Goal: Task Accomplishment & Management: Use online tool/utility

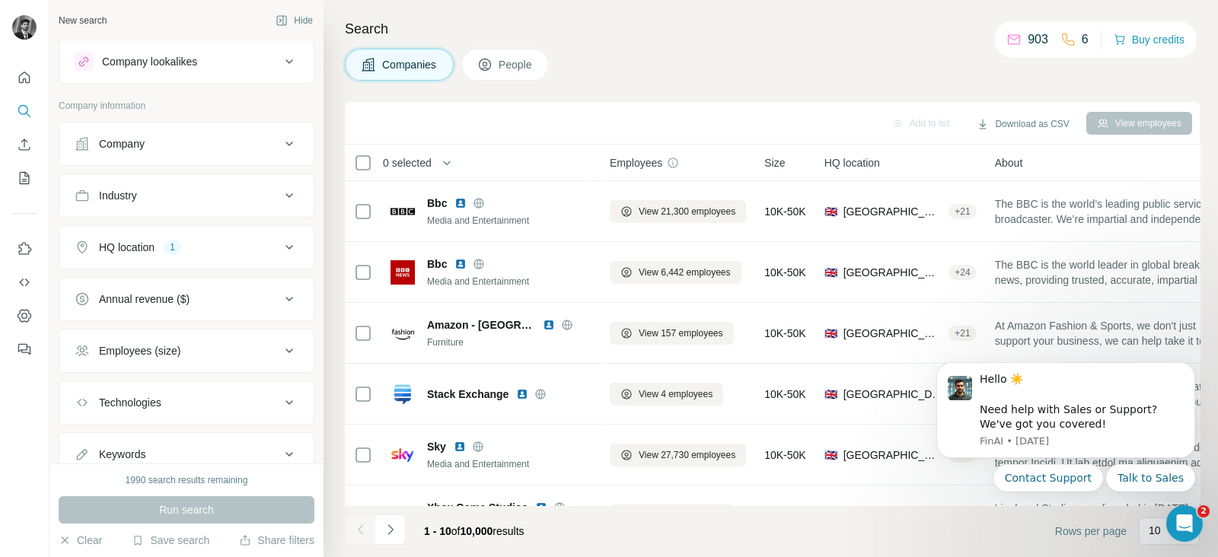
click at [264, 142] on div "Company" at bounding box center [178, 143] width 206 height 15
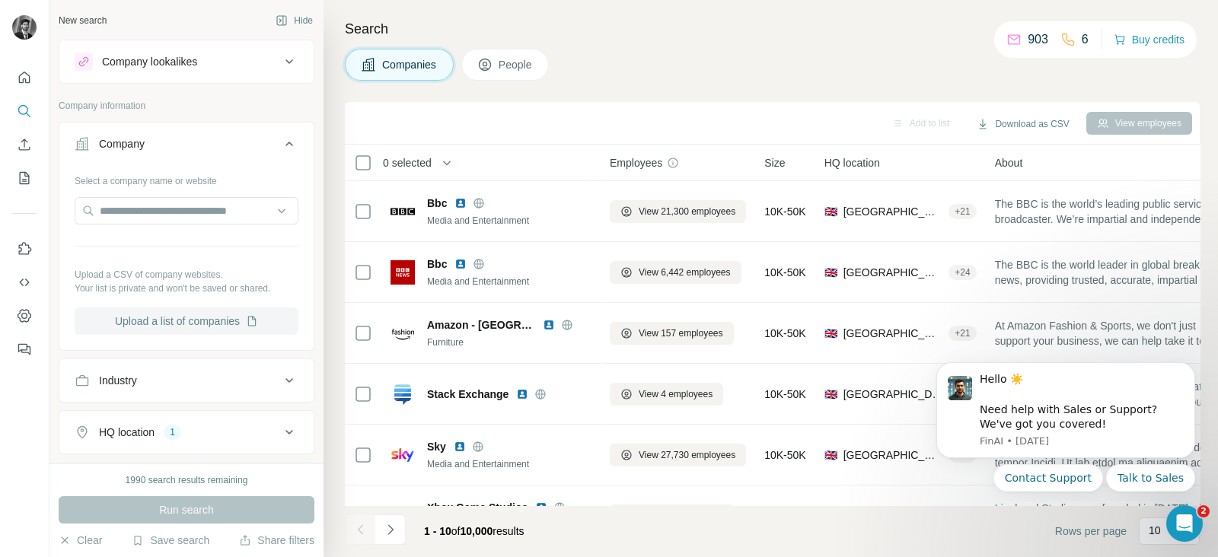
click at [216, 318] on button "Upload a list of companies" at bounding box center [187, 321] width 224 height 27
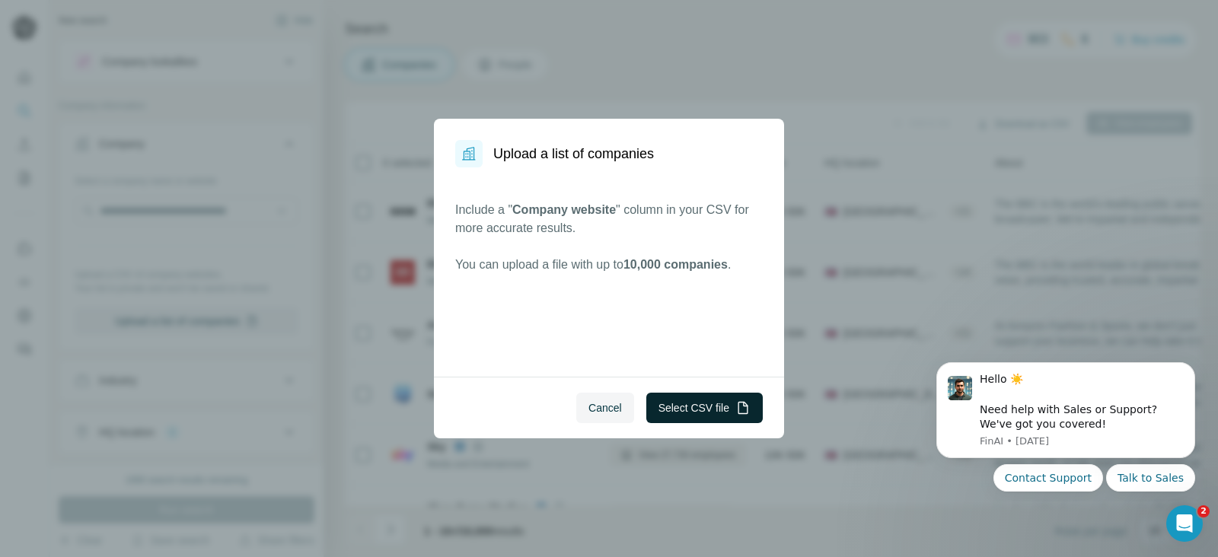
click at [687, 408] on button "Select CSV file" at bounding box center [705, 408] width 117 height 30
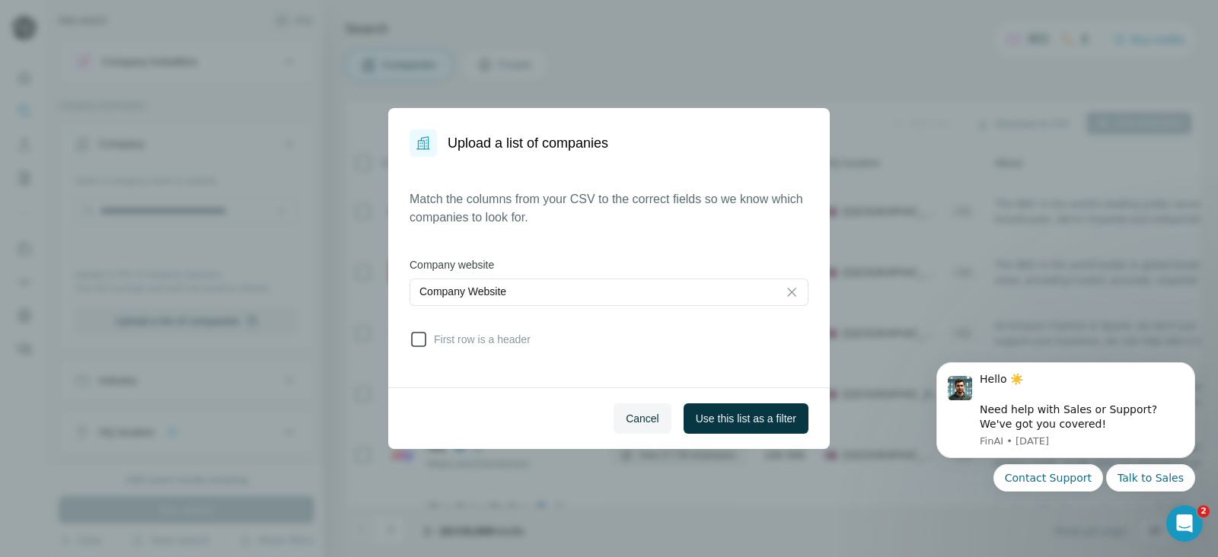
click at [432, 337] on span "First row is a header" at bounding box center [479, 339] width 103 height 15
click at [730, 429] on button "Use this list as a filter" at bounding box center [746, 419] width 125 height 30
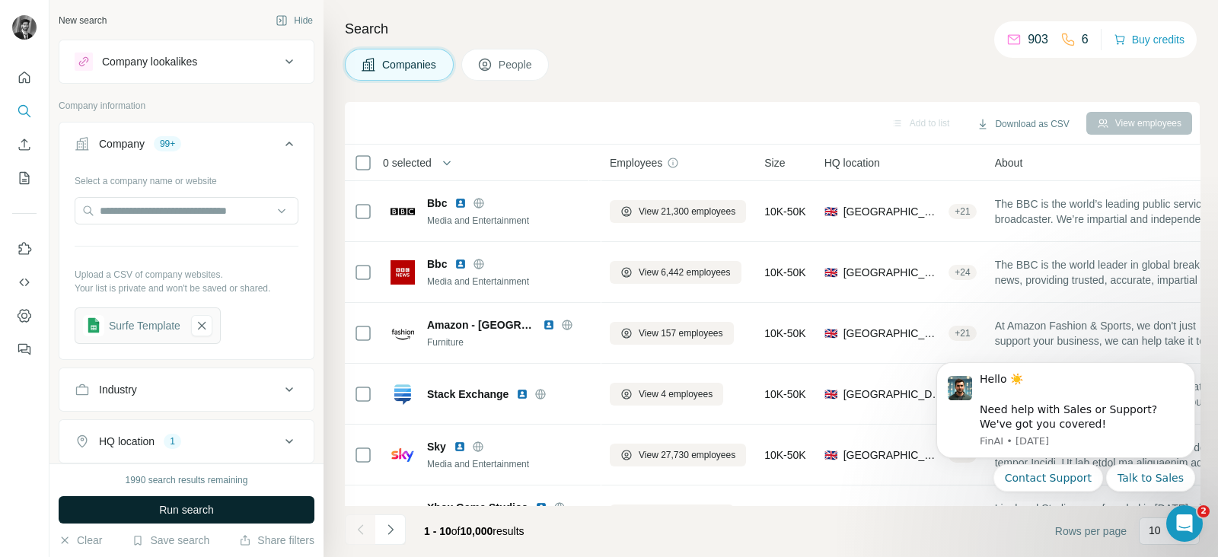
click at [206, 510] on span "Run search" at bounding box center [186, 510] width 55 height 15
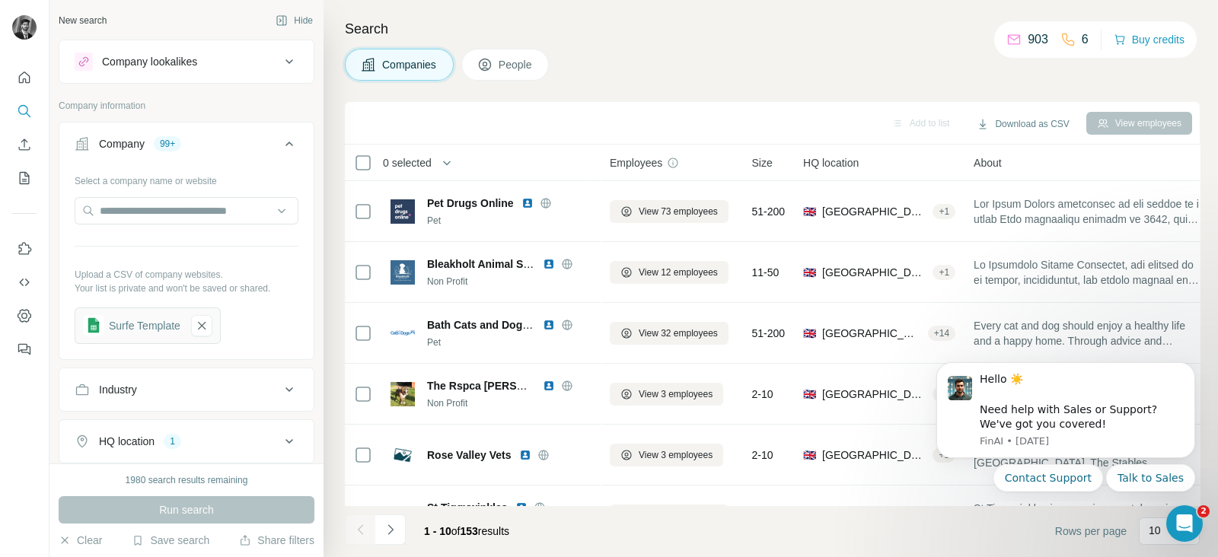
click at [529, 59] on span "People" at bounding box center [516, 64] width 35 height 15
